Goal: Information Seeking & Learning: Learn about a topic

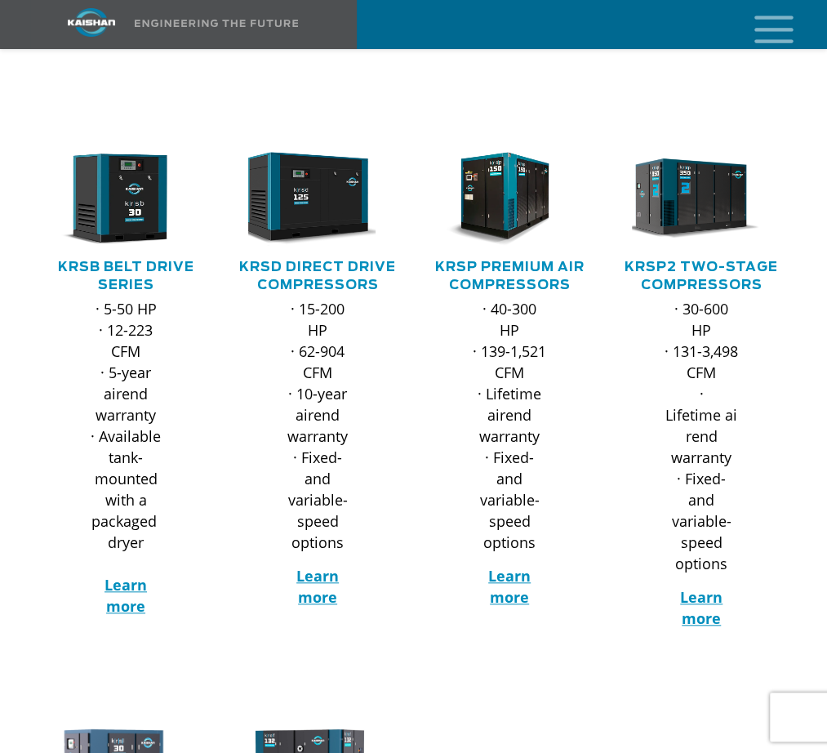
scroll to position [229, 0]
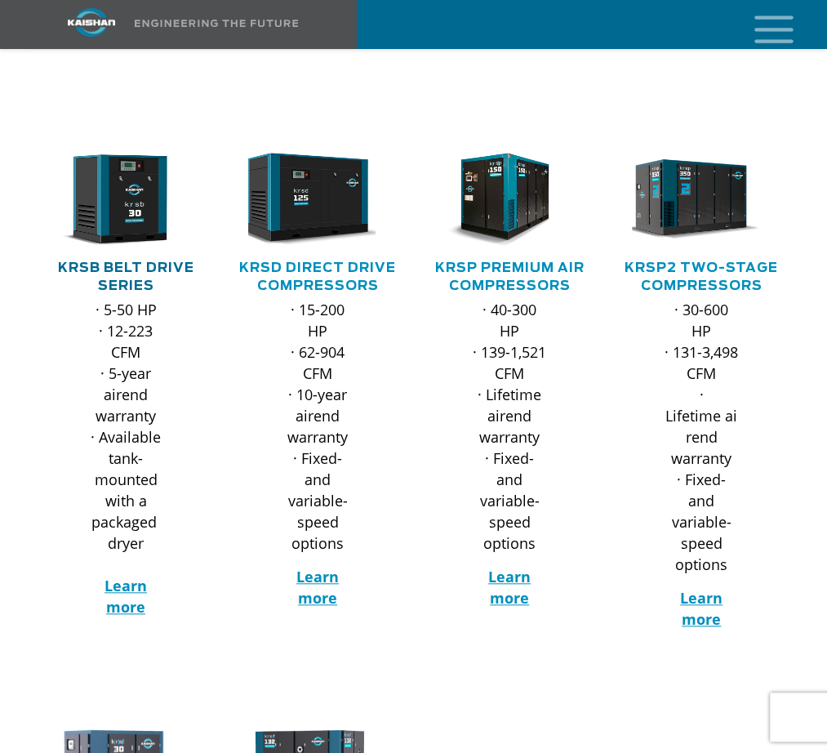
click at [126, 261] on link "KRSB Belt Drive Series" at bounding box center [126, 276] width 136 height 31
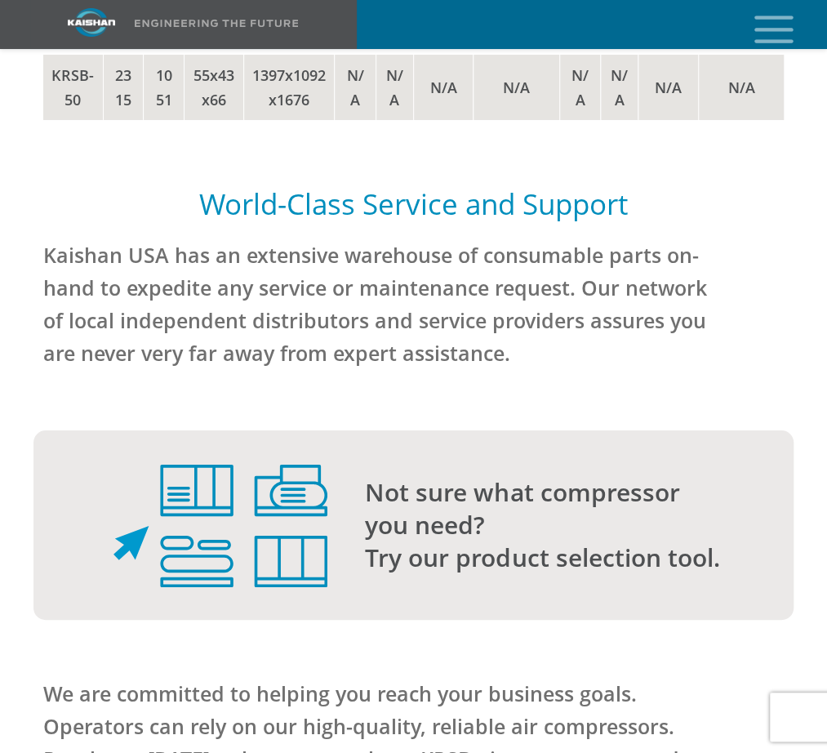
scroll to position [4706, 0]
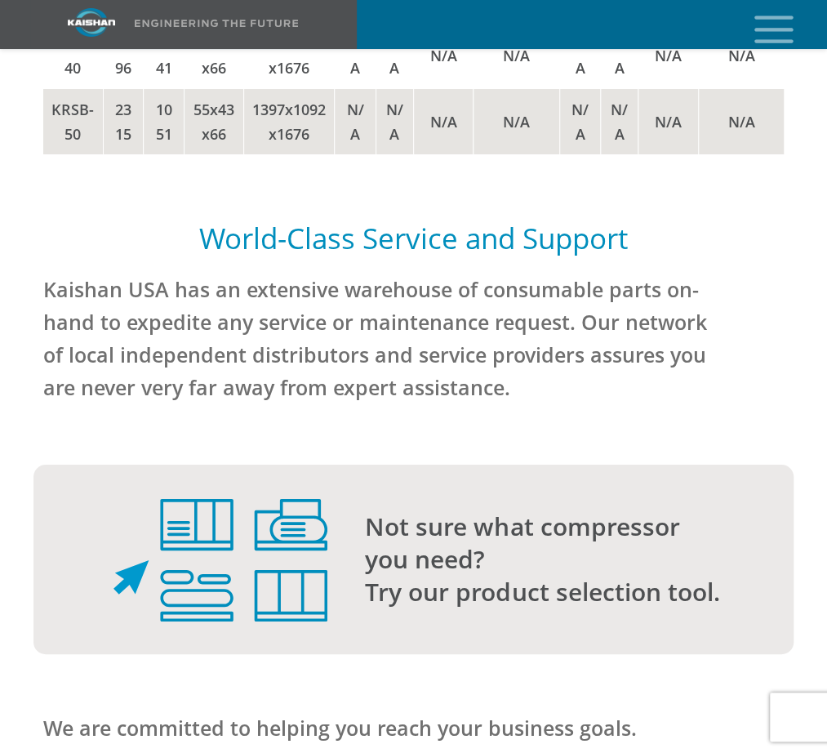
click at [327, 520] on img at bounding box center [220, 560] width 214 height 122
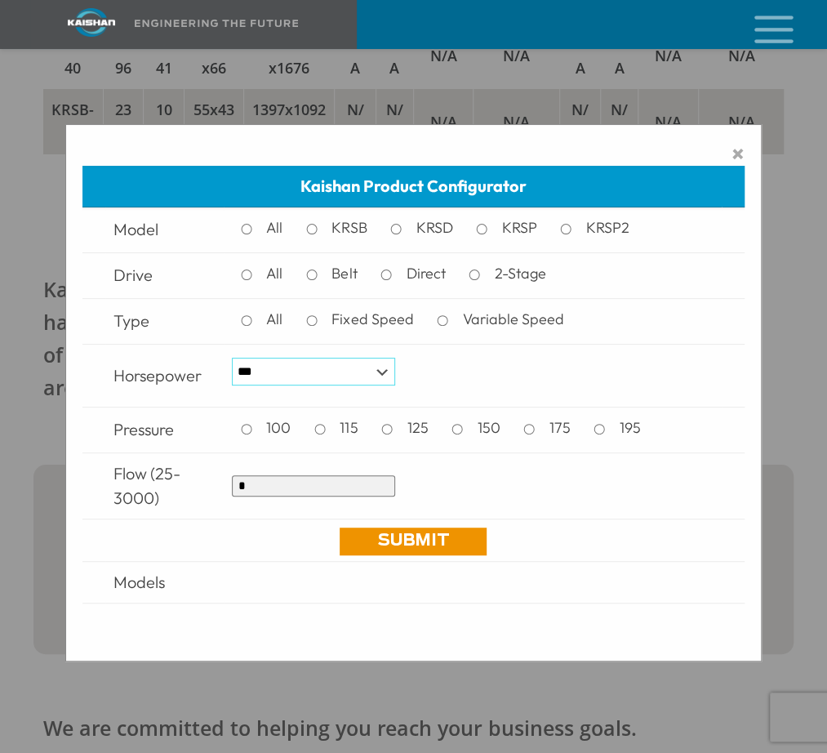
click at [385, 362] on select "*** * *** ** ** ** ** ** ** ** ** ** *** *** *** *** *** *** *** *** *** *** ***" at bounding box center [313, 372] width 163 height 28
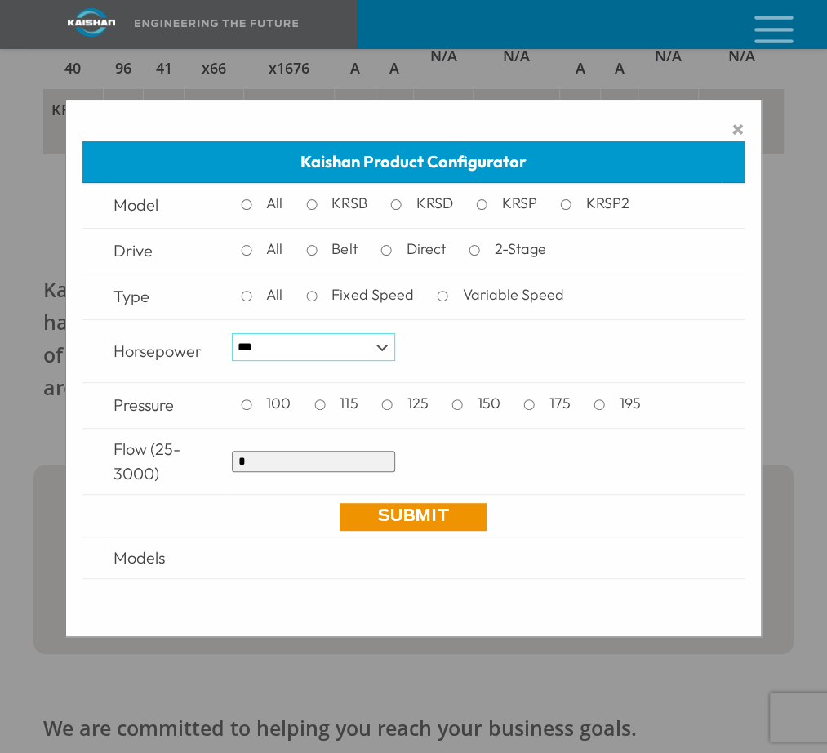
scroll to position [21, 0]
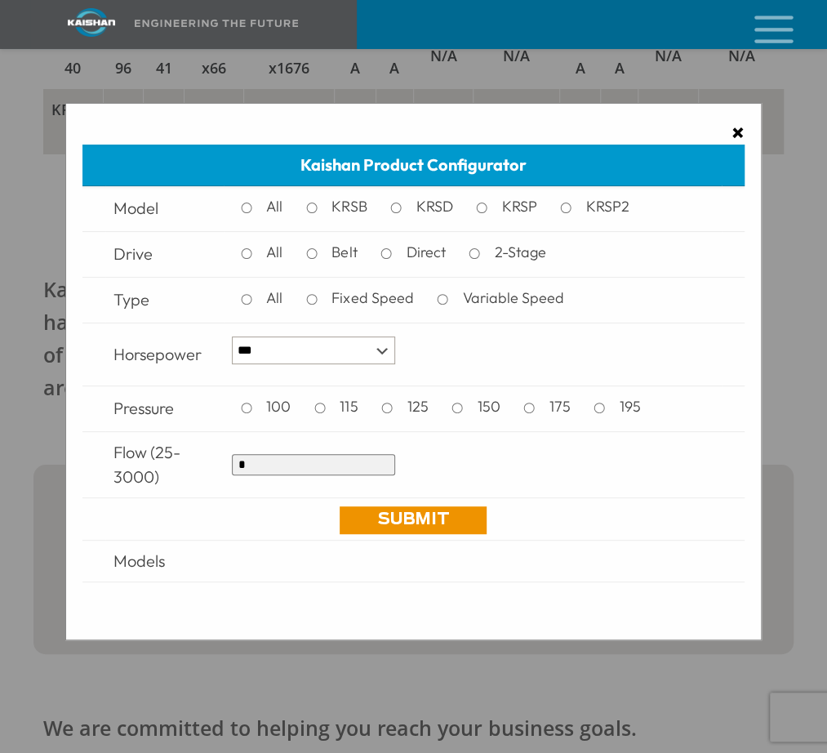
click at [731, 133] on span "×" at bounding box center [737, 132] width 13 height 24
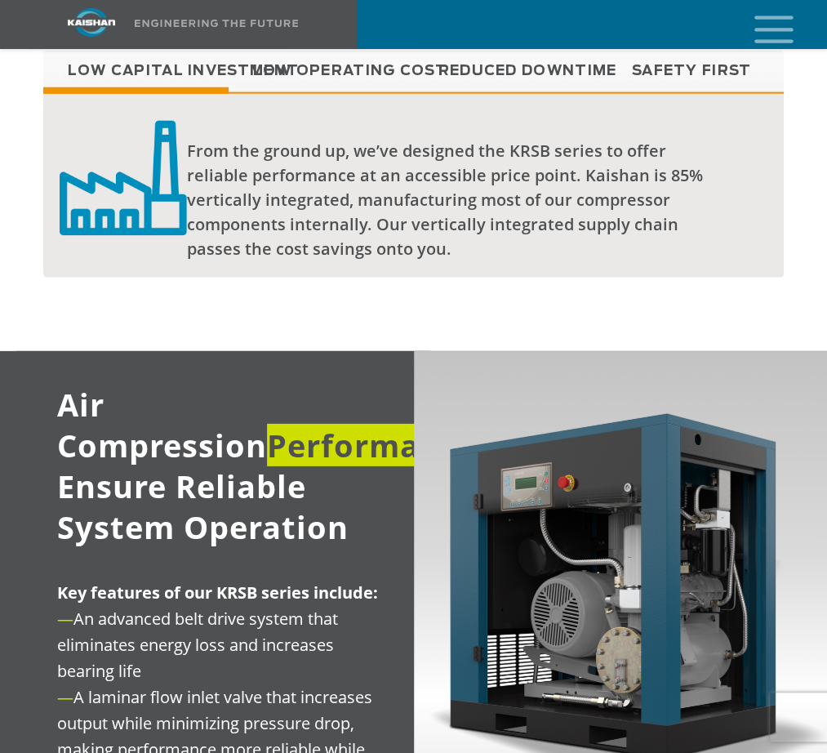
scroll to position [1712, 0]
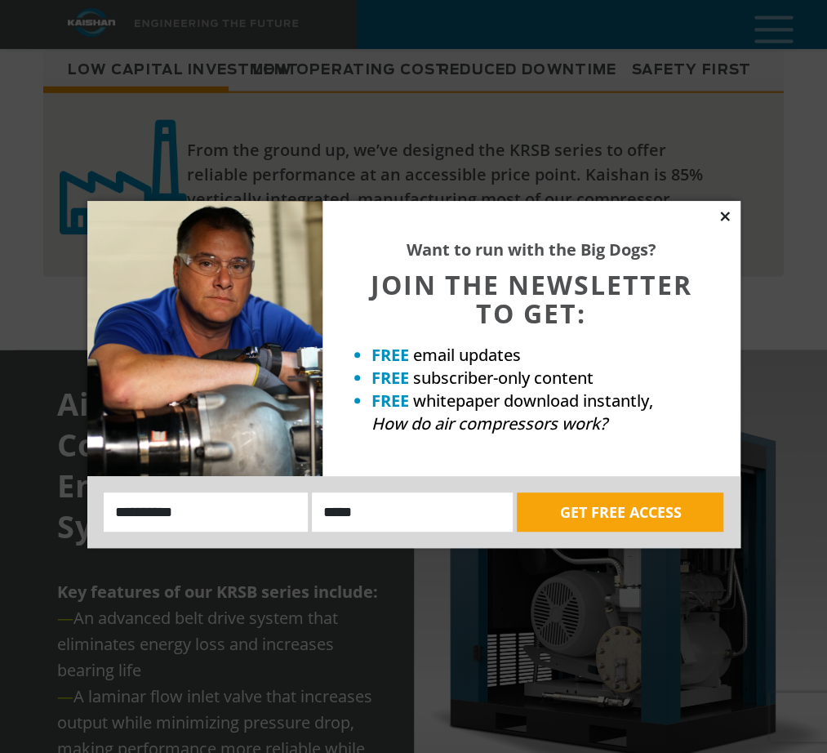
click at [718, 216] on icon at bounding box center [725, 216] width 15 height 15
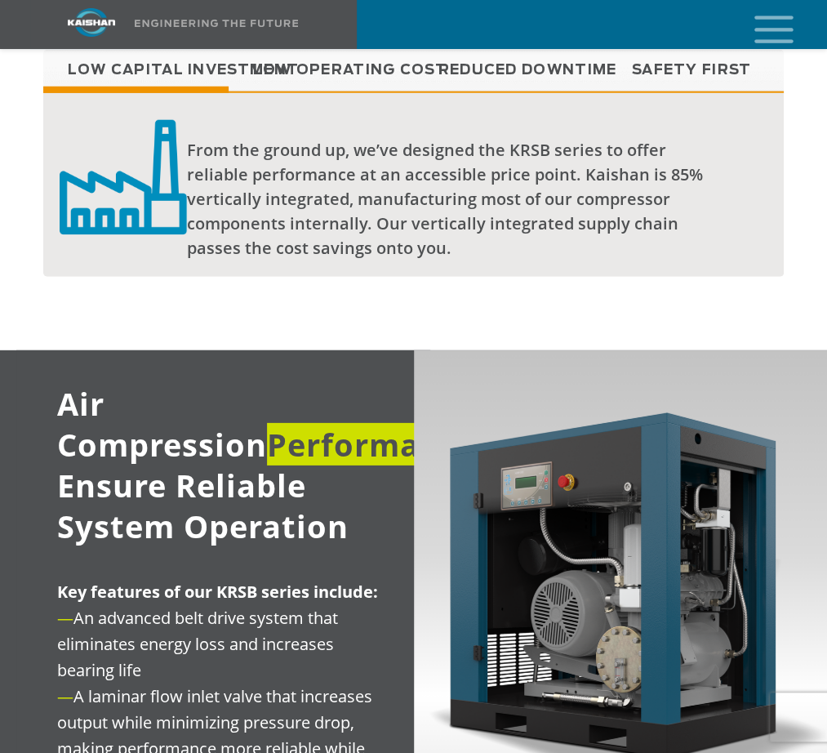
click at [515, 246] on div "Low Capital Investment Low Operating Cost Reduced Downtime Safety First From th…" at bounding box center [413, 180] width 761 height 260
